Goal: Task Accomplishment & Management: Use online tool/utility

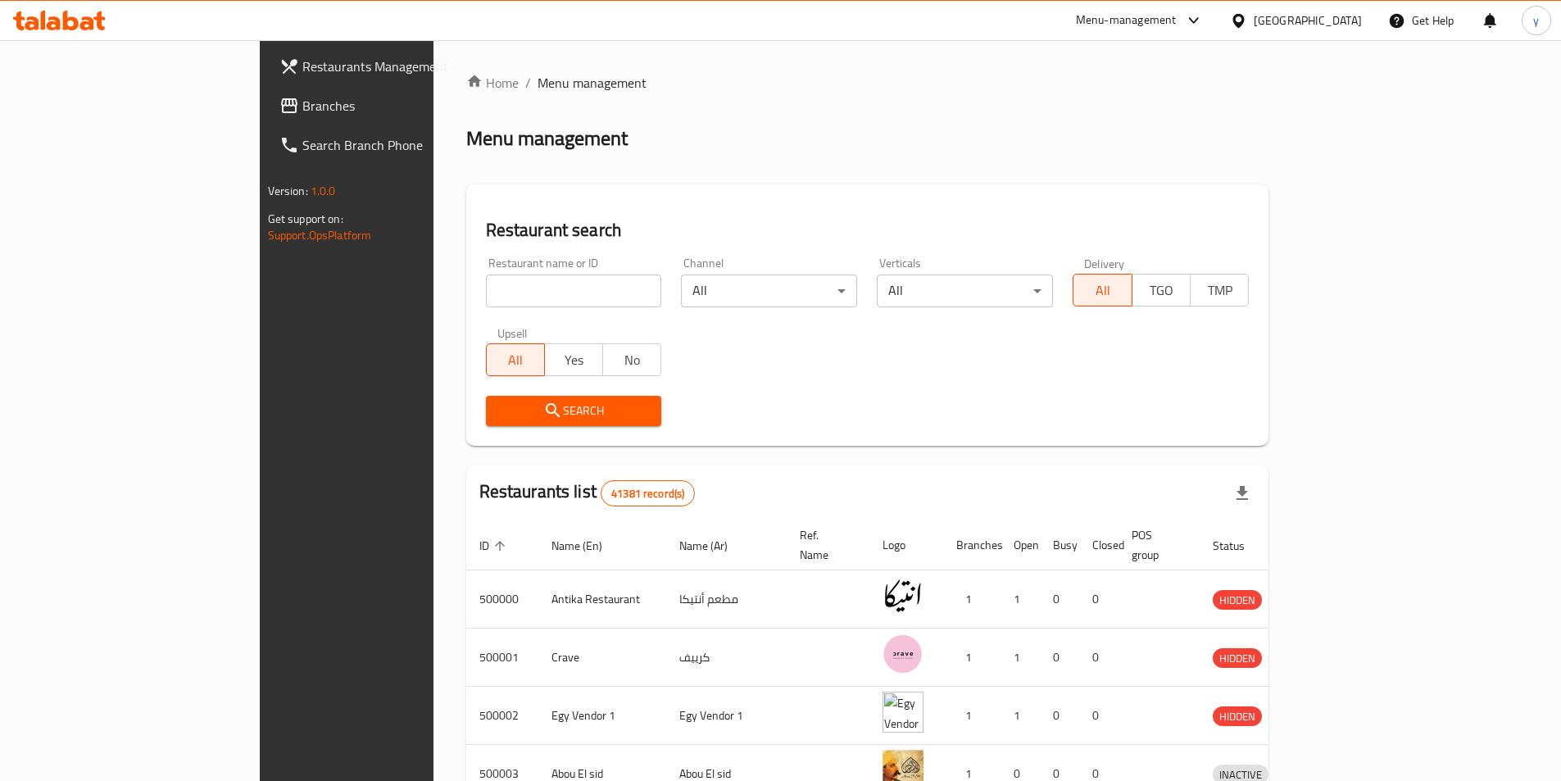
click at [1338, 7] on div "[GEOGRAPHIC_DATA]" at bounding box center [1296, 20] width 158 height 39
click at [1344, 20] on div "[GEOGRAPHIC_DATA]" at bounding box center [1307, 20] width 108 height 18
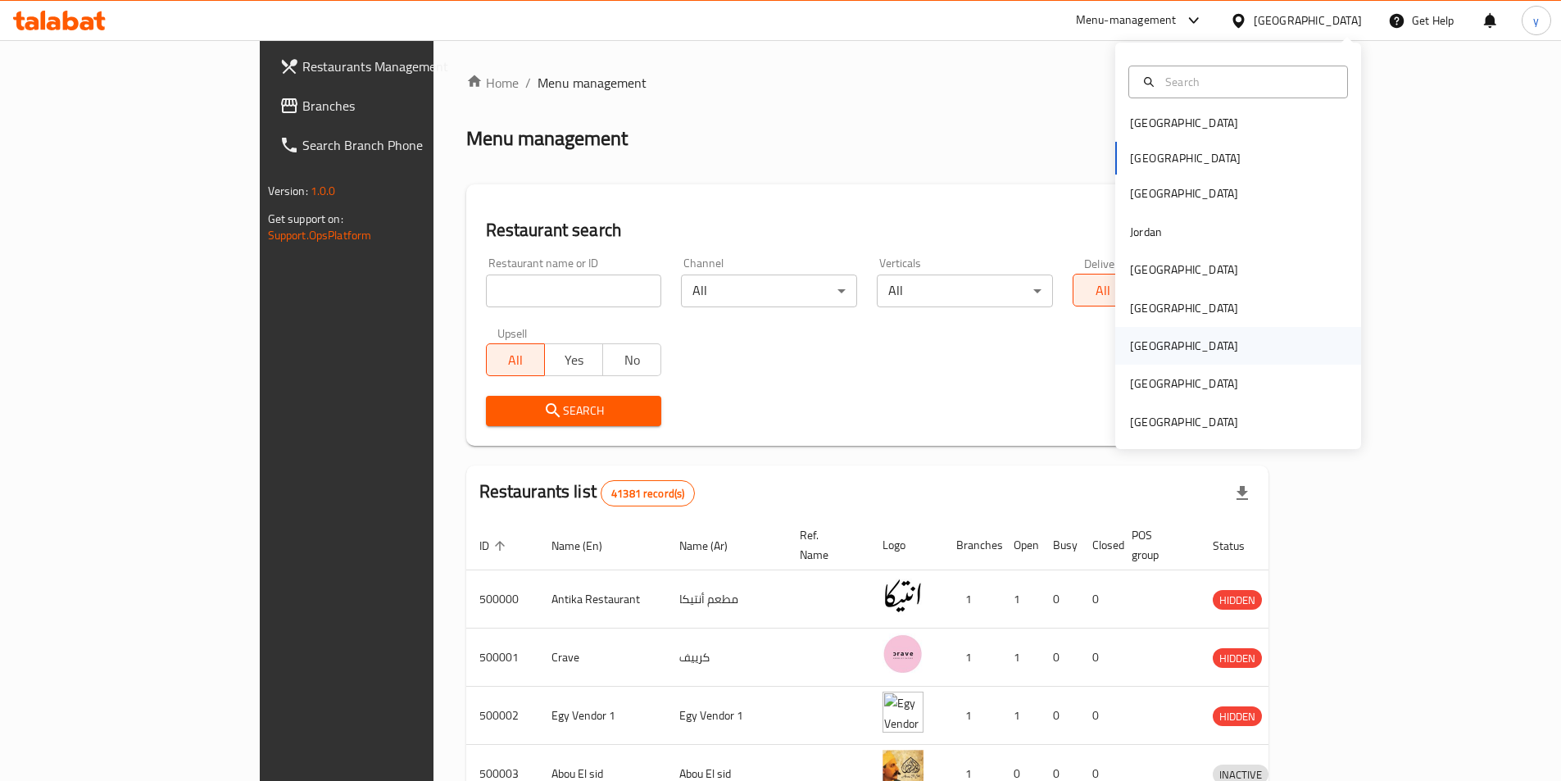
scroll to position [9, 0]
click at [1147, 127] on div "[GEOGRAPHIC_DATA]" at bounding box center [1184, 121] width 108 height 18
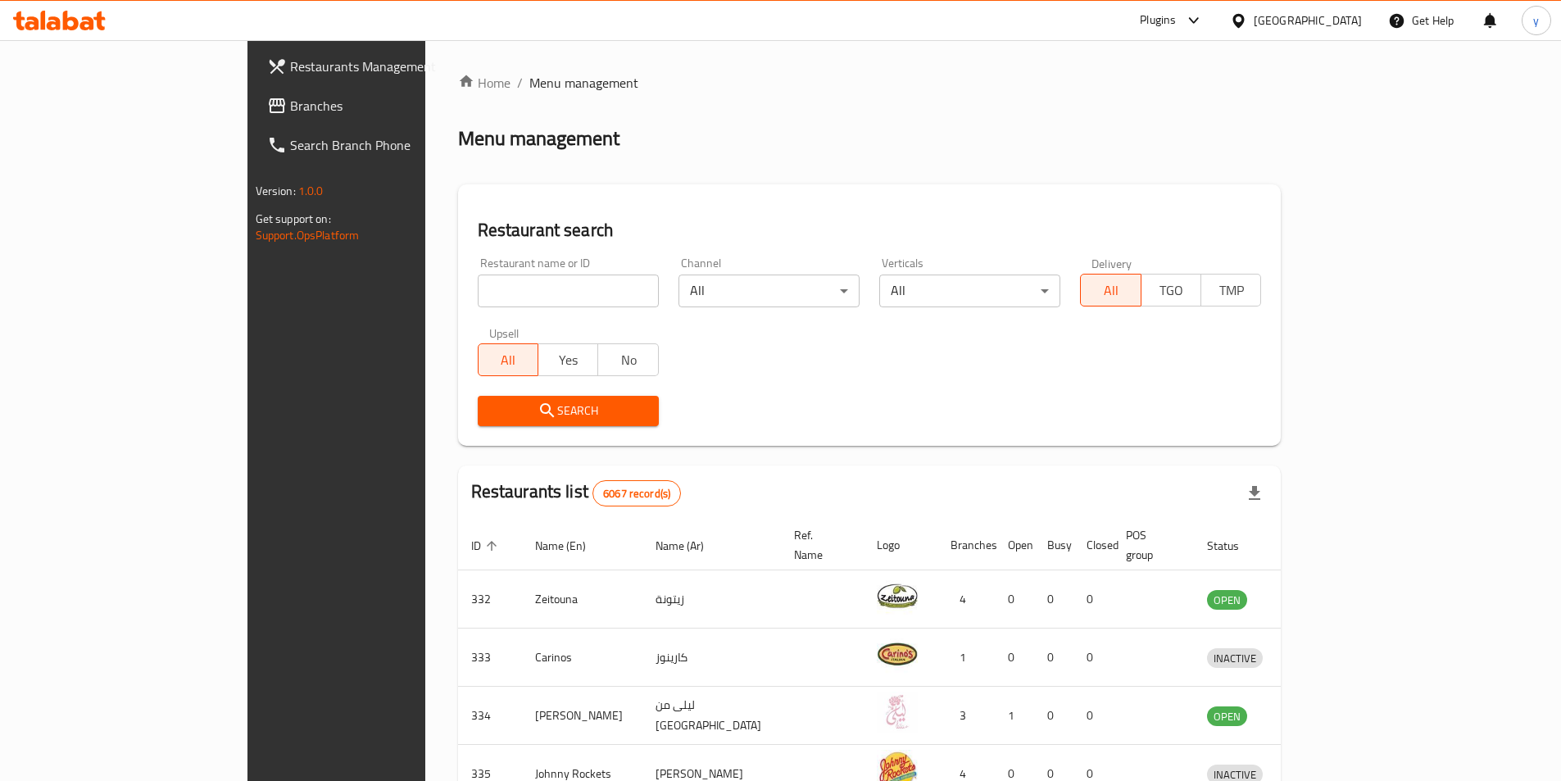
click at [290, 107] on span "Branches" at bounding box center [392, 106] width 205 height 20
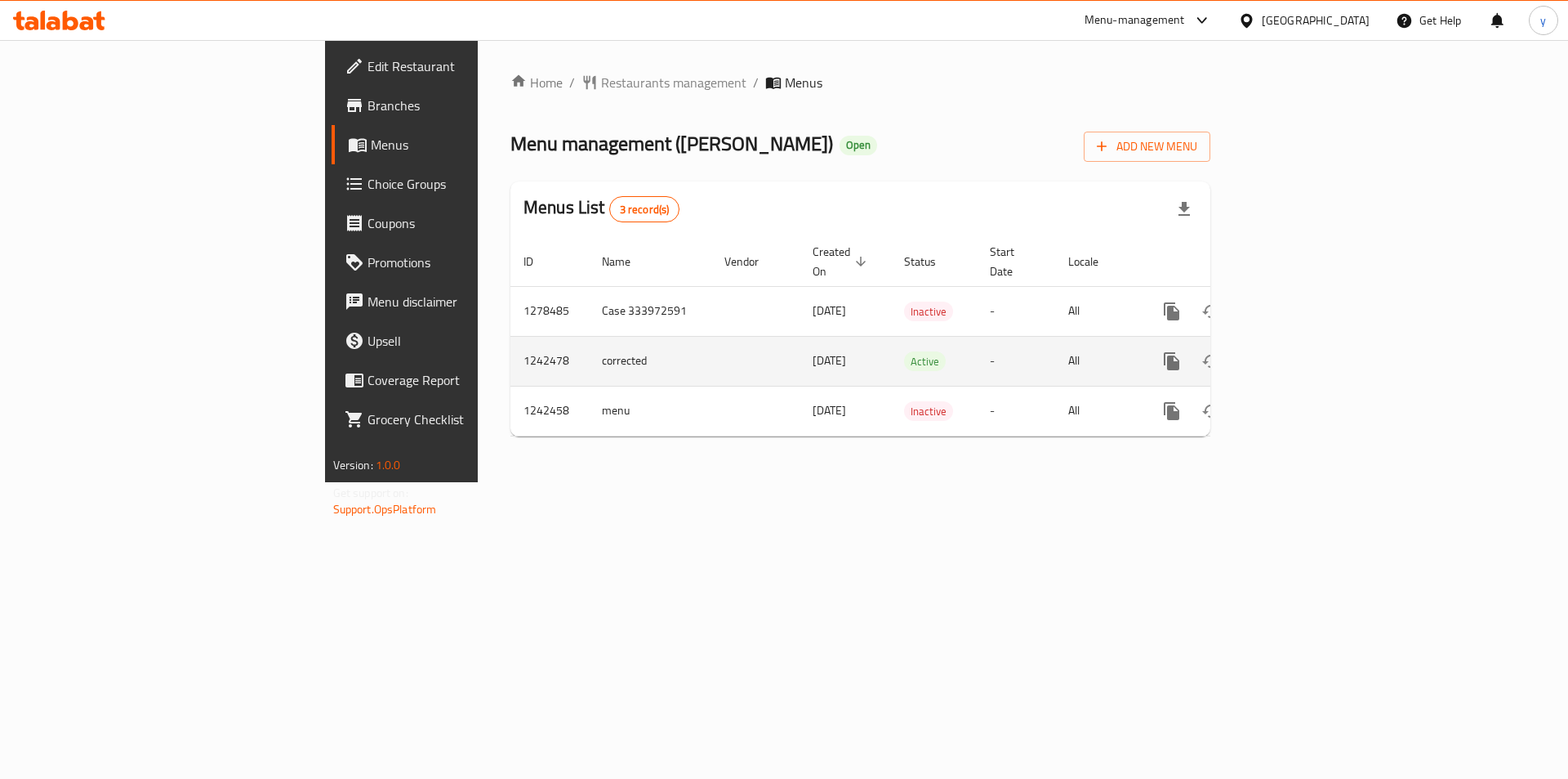
click at [510, 342] on td "1242478" at bounding box center [549, 361] width 79 height 50
click at [1299, 351] on icon "enhanced table" at bounding box center [1290, 361] width 20 height 20
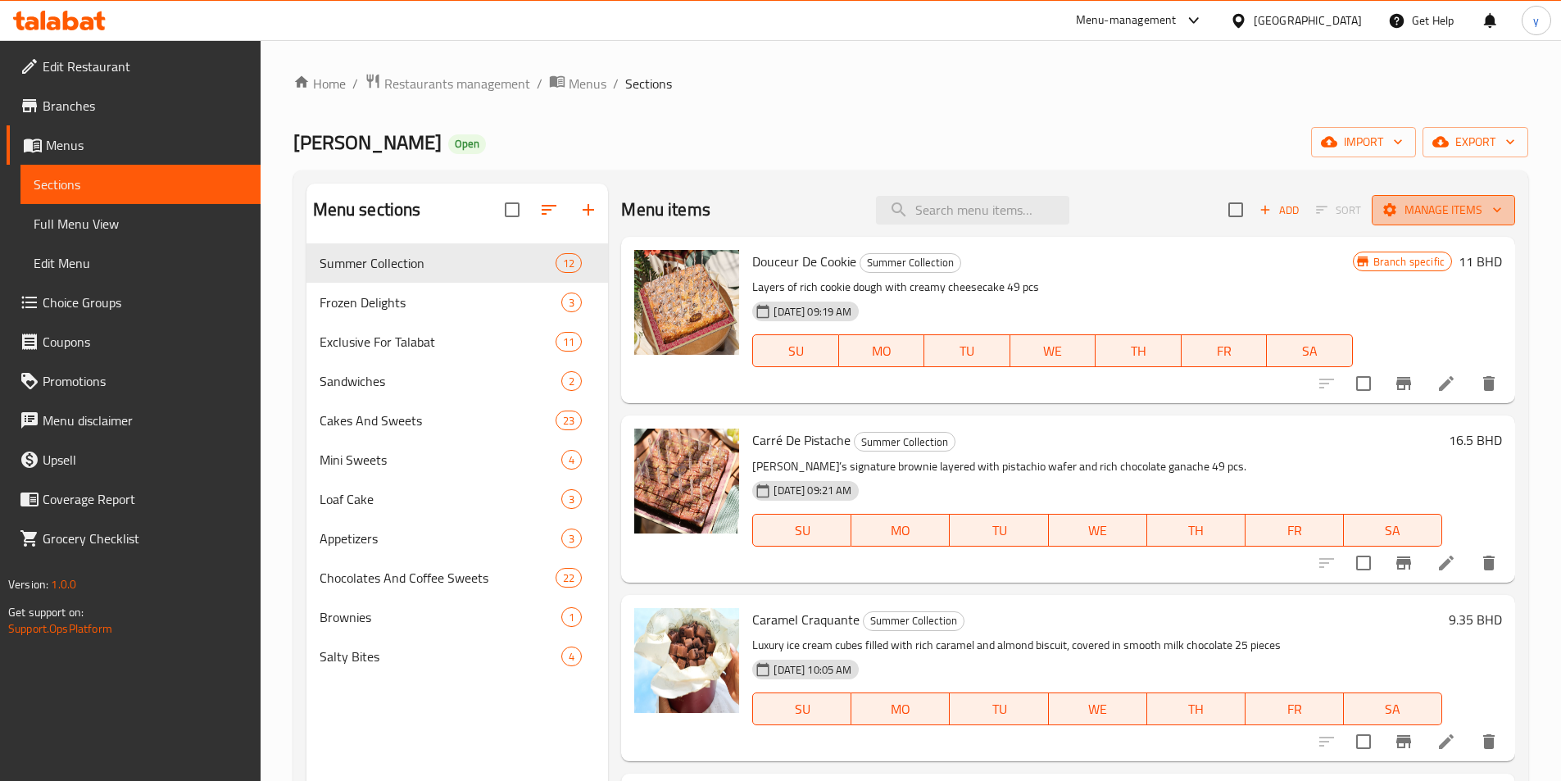
click at [1407, 210] on span "Manage items" at bounding box center [1442, 210] width 117 height 20
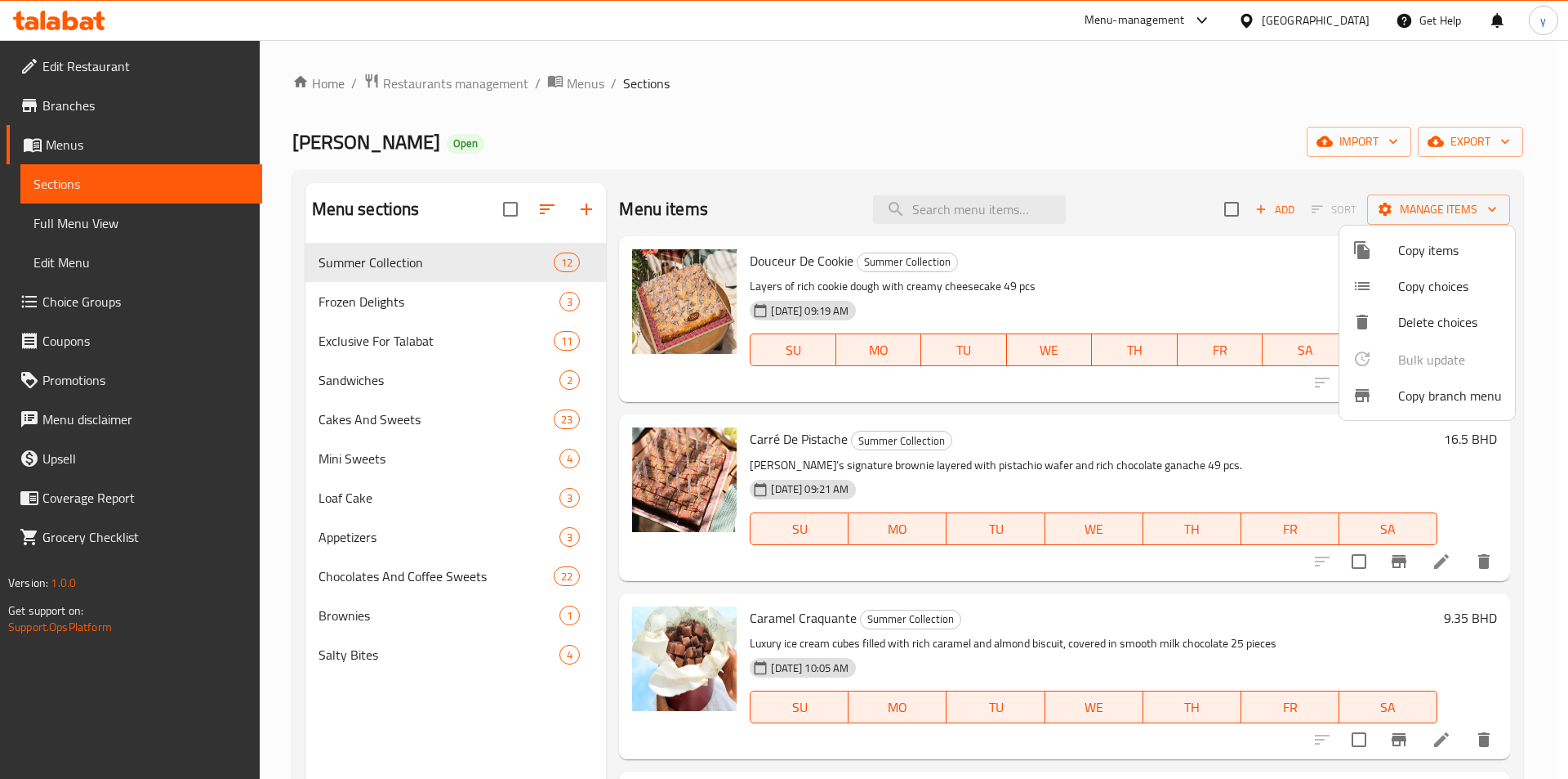
click at [1422, 411] on li "Copy branch menu" at bounding box center [1426, 395] width 175 height 36
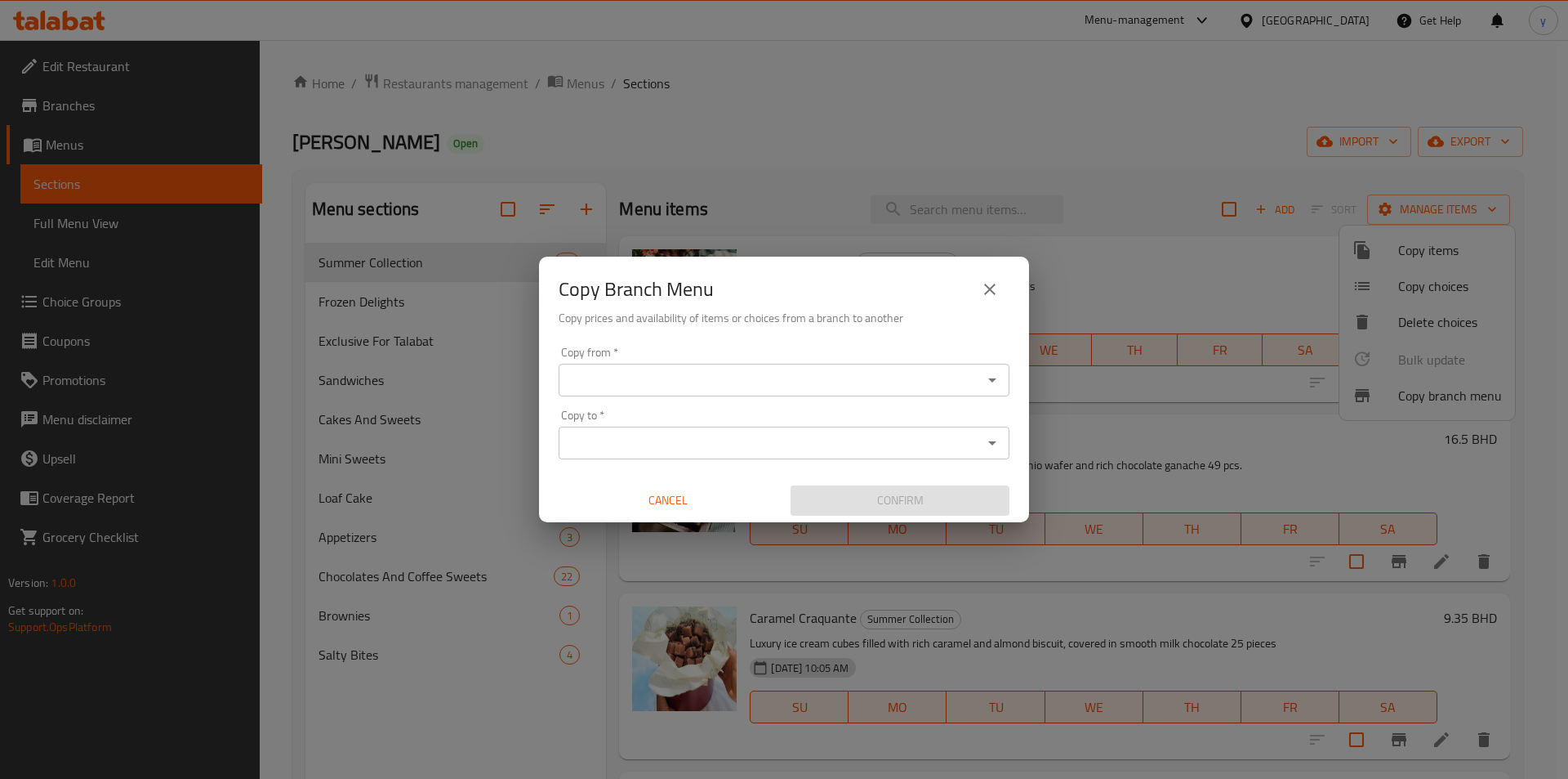
click at [675, 387] on input "Copy from   *" at bounding box center [770, 379] width 414 height 23
click at [710, 383] on input "Copy from   *" at bounding box center [770, 379] width 414 height 23
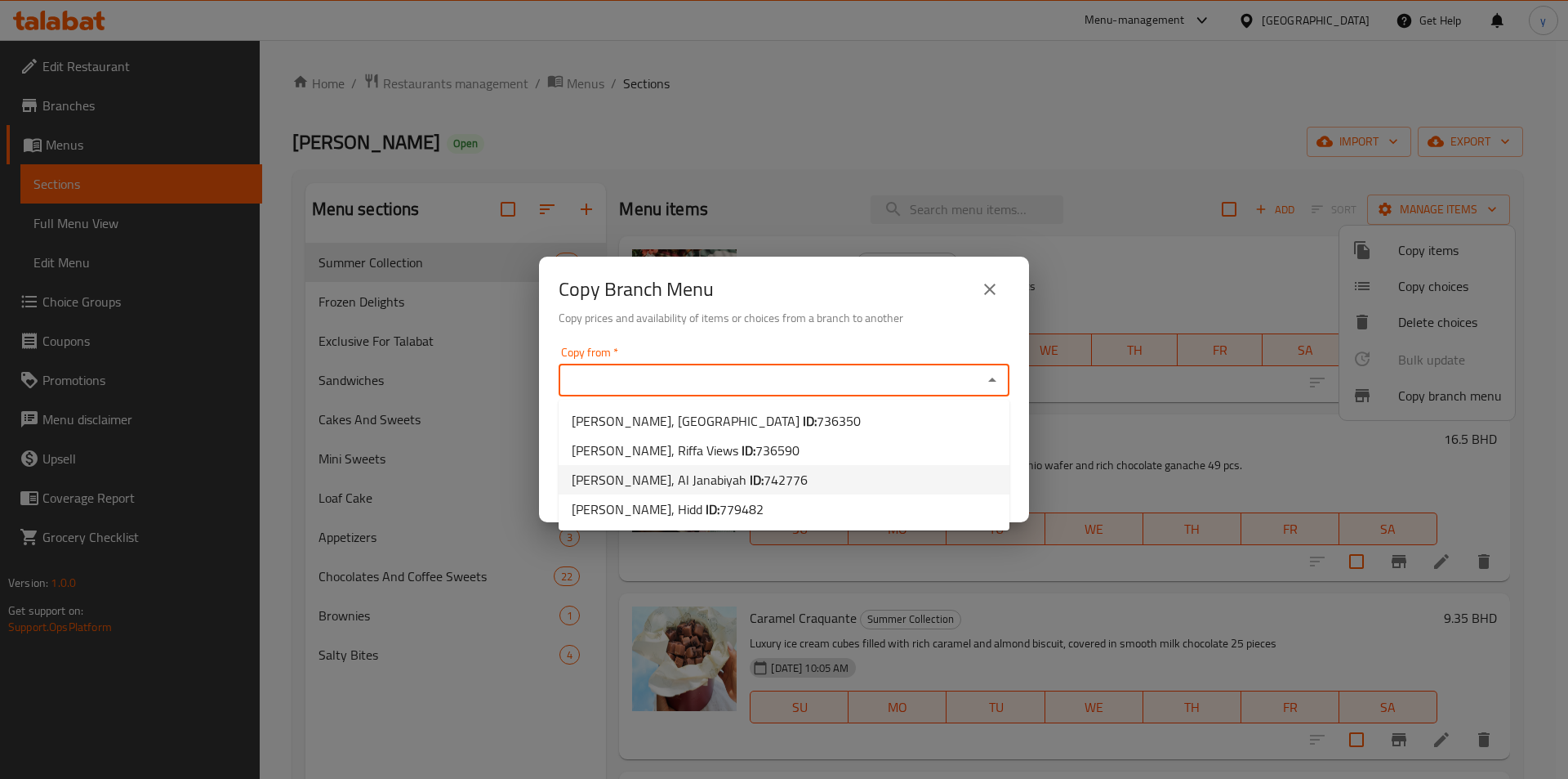
click at [764, 479] on b "ID:" at bounding box center [757, 480] width 14 height 25
type input "Lilou Artisan Patisserie, Al Janabiyah"
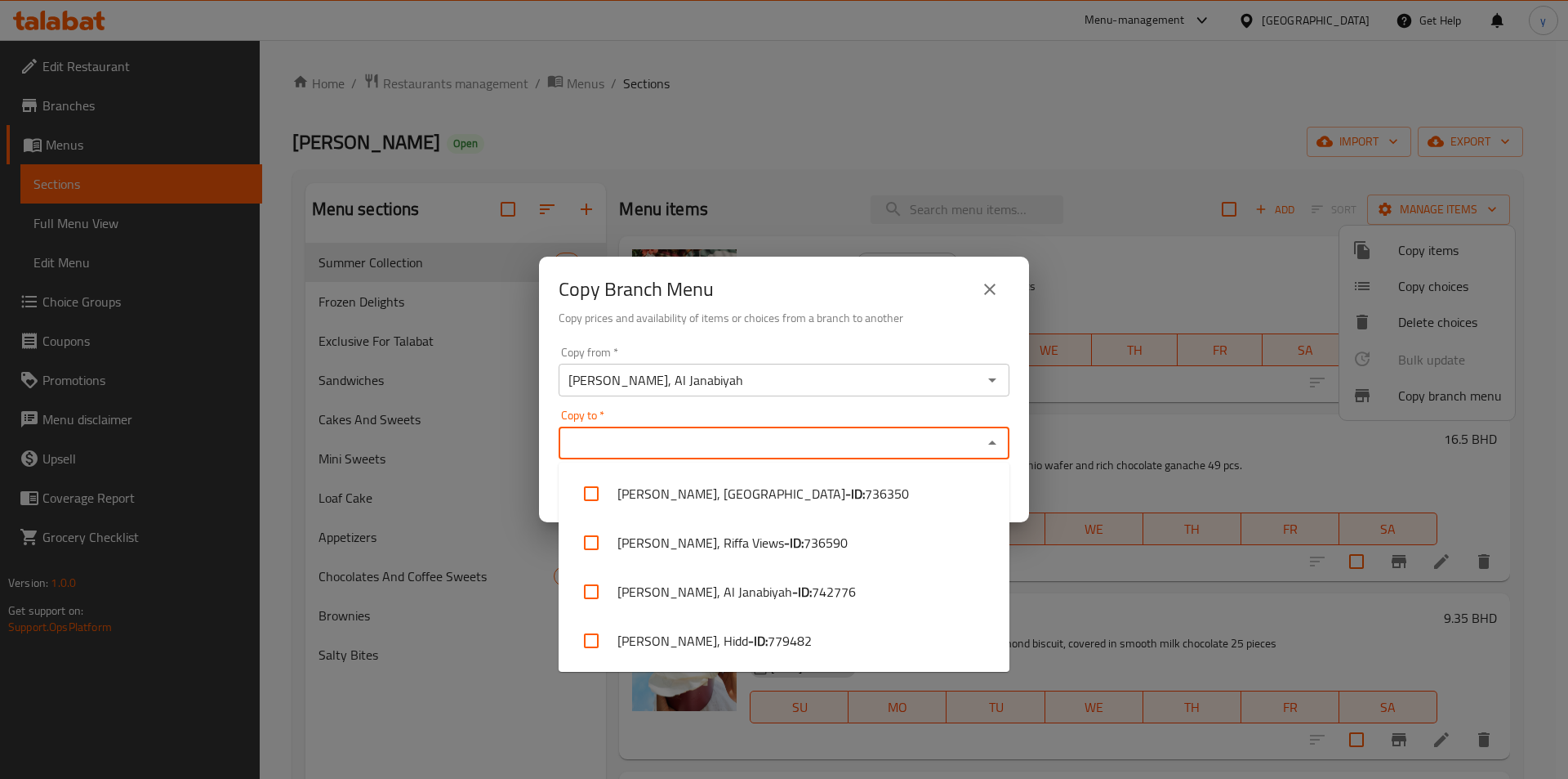
click at [737, 439] on input "Copy to   *" at bounding box center [770, 443] width 414 height 23
click at [740, 447] on input "Copy to   *" at bounding box center [770, 443] width 414 height 23
click at [768, 640] on li "Lilou Artisan Patisserie, Hidd - ID: 779482" at bounding box center [784, 640] width 451 height 49
checkbox input "true"
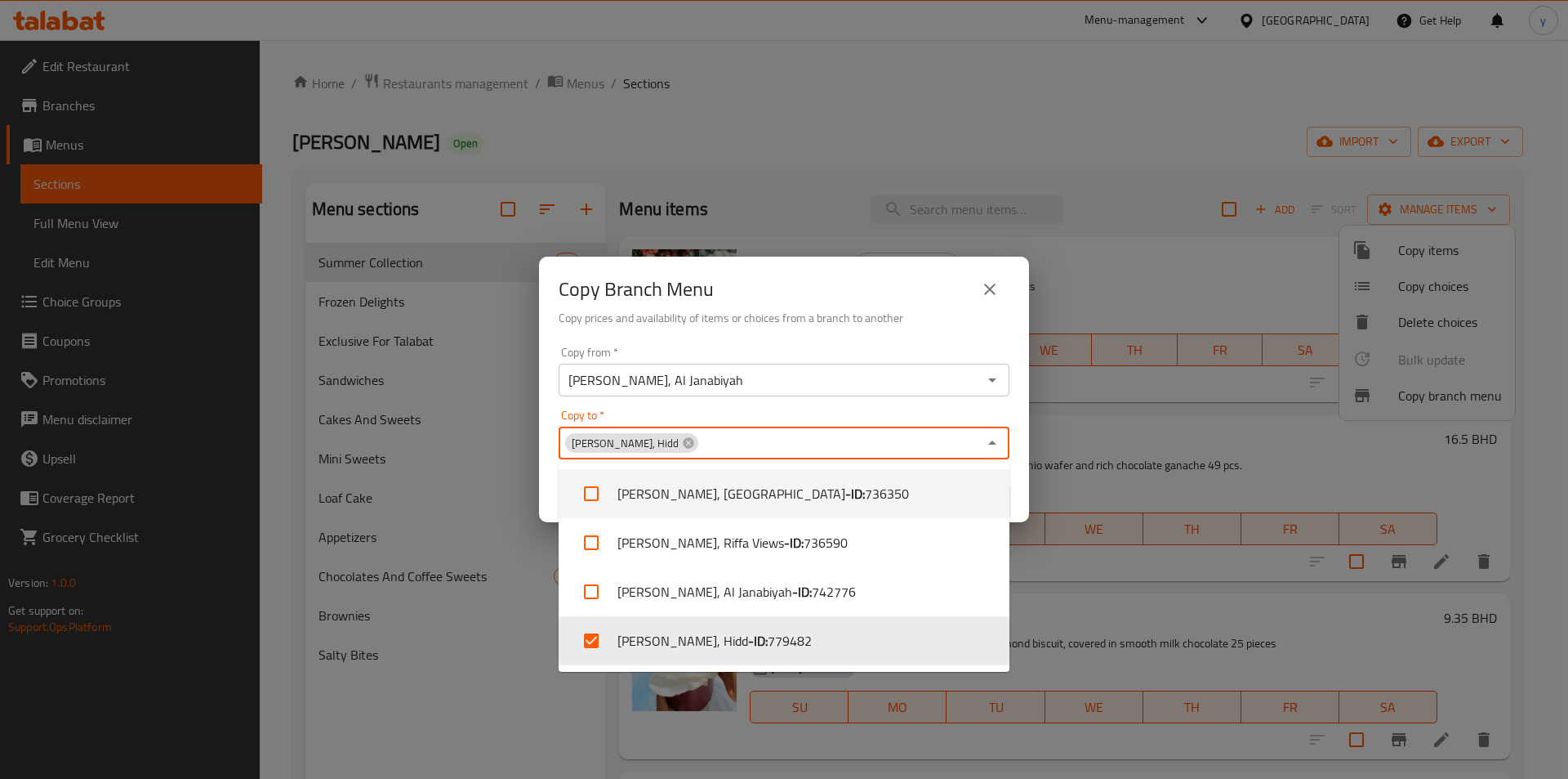
click at [851, 314] on h6 "Copy prices and availability of items or choices from a branch to another" at bounding box center [784, 318] width 451 height 18
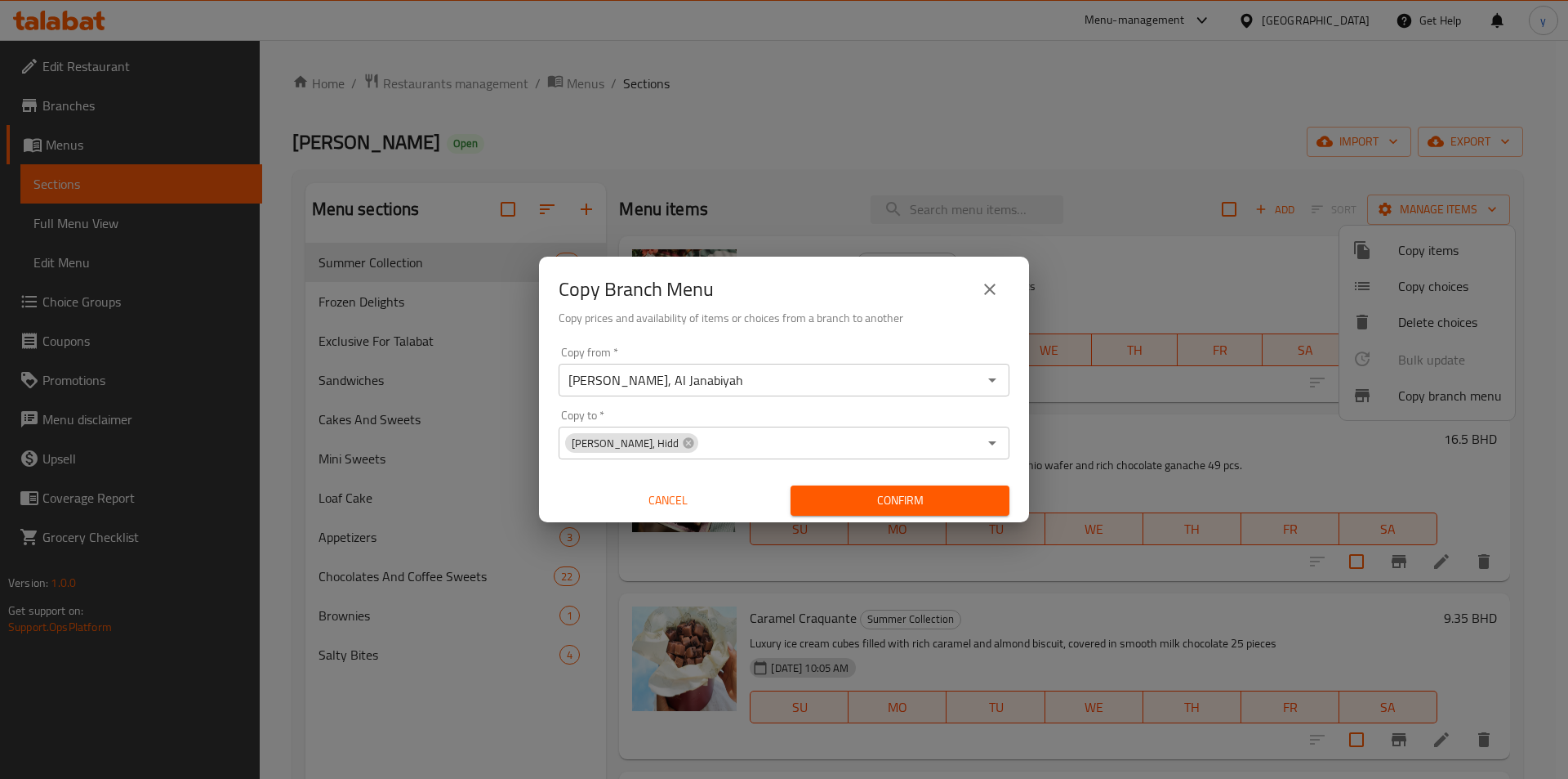
click at [911, 496] on span "Confirm" at bounding box center [899, 501] width 192 height 20
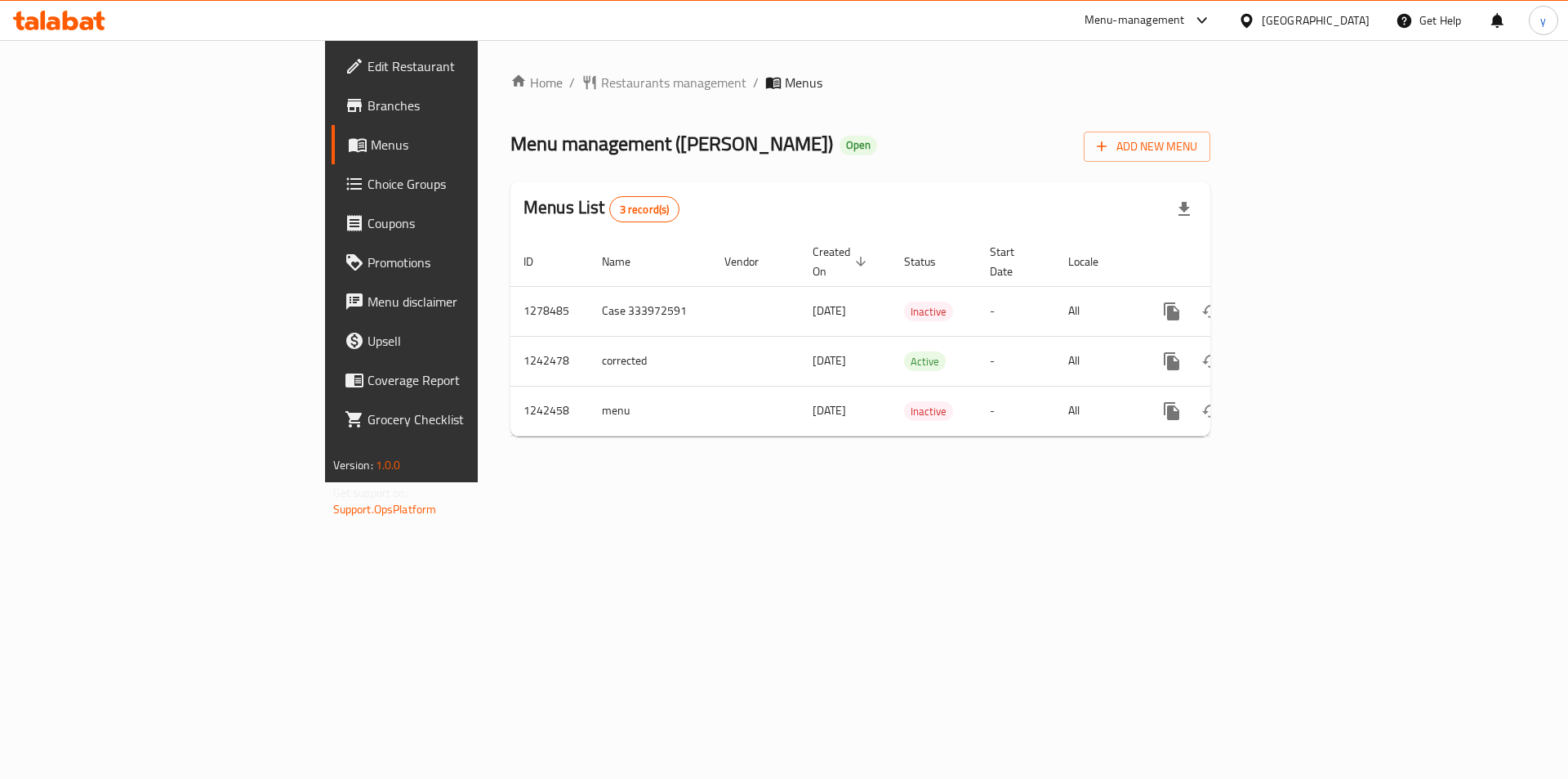
click at [854, 102] on div "Home / Restaurants management / Menus Menu management ( [PERSON_NAME] ) Open Ad…" at bounding box center [860, 261] width 700 height 377
click at [368, 99] on span "Branches" at bounding box center [470, 106] width 206 height 20
